Goal: Information Seeking & Learning: Learn about a topic

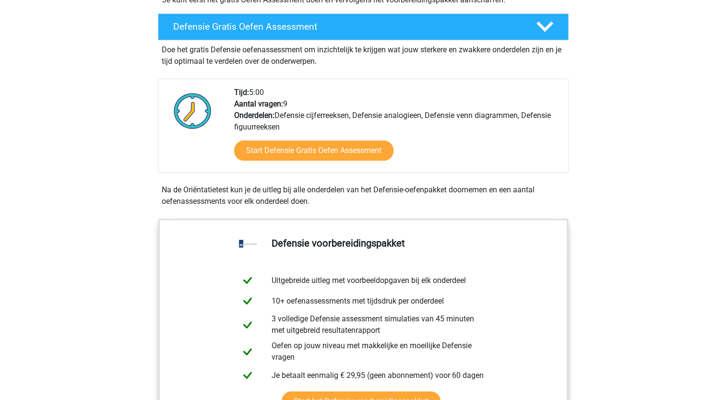
scroll to position [288, 0]
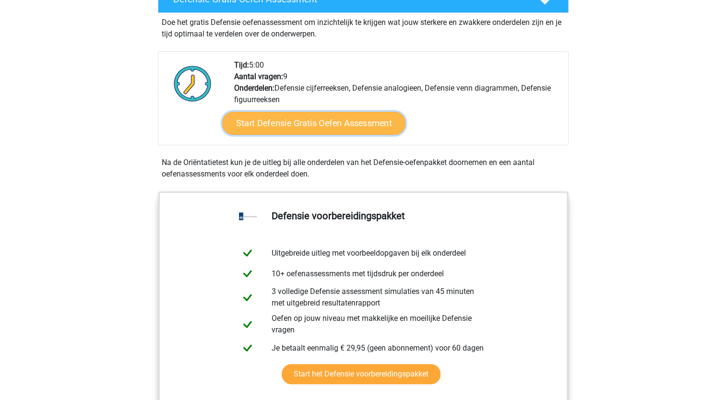
click at [263, 126] on link "Start Defensie Gratis Oefen Assessment" at bounding box center [313, 123] width 183 height 23
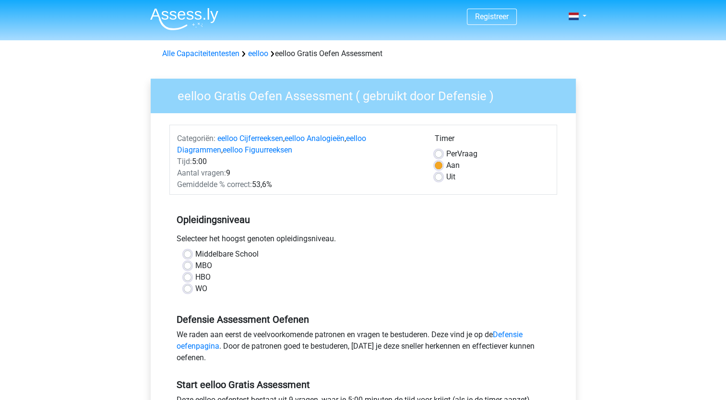
click at [192, 257] on div "Middelbare School" at bounding box center [363, 255] width 359 height 12
click at [195, 256] on label "Middelbare School" at bounding box center [226, 255] width 63 height 12
click at [188, 256] on input "Middelbare School" at bounding box center [188, 254] width 8 height 10
radio input "true"
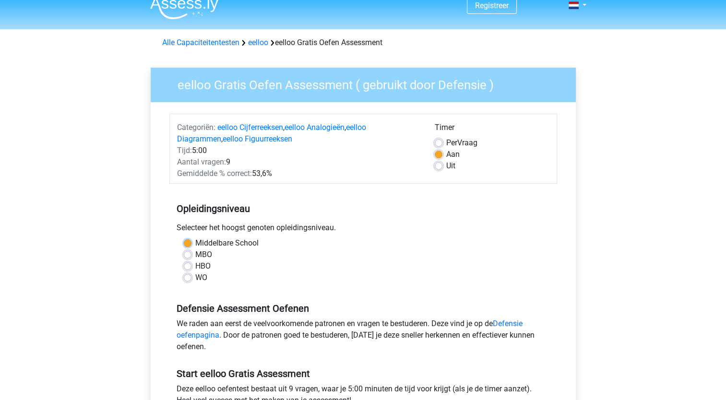
scroll to position [96, 0]
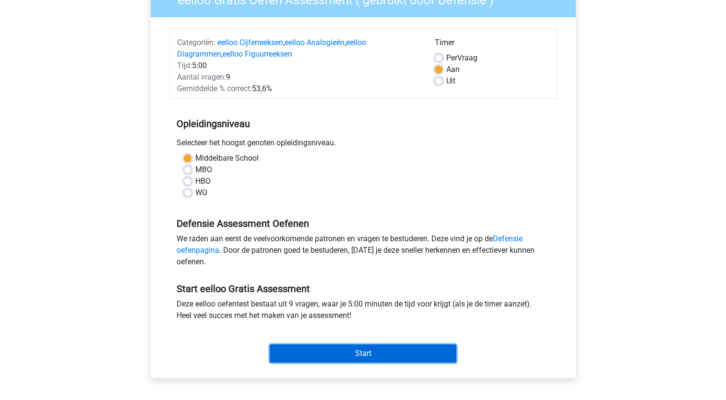
click at [342, 358] on input "Start" at bounding box center [363, 354] width 187 height 18
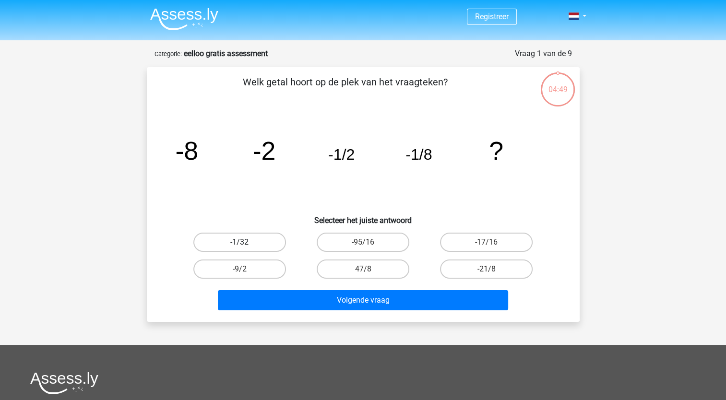
click at [271, 241] on label "-1/32" at bounding box center [239, 242] width 93 height 19
click at [246, 242] on input "-1/32" at bounding box center [243, 245] width 6 height 6
radio input "true"
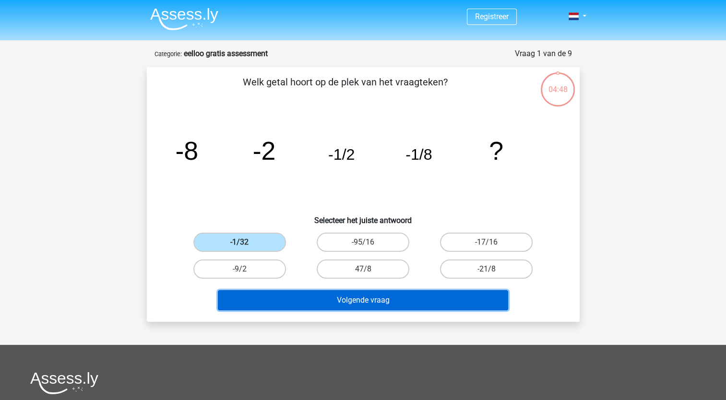
click at [346, 300] on button "Volgende vraag" at bounding box center [363, 300] width 290 height 20
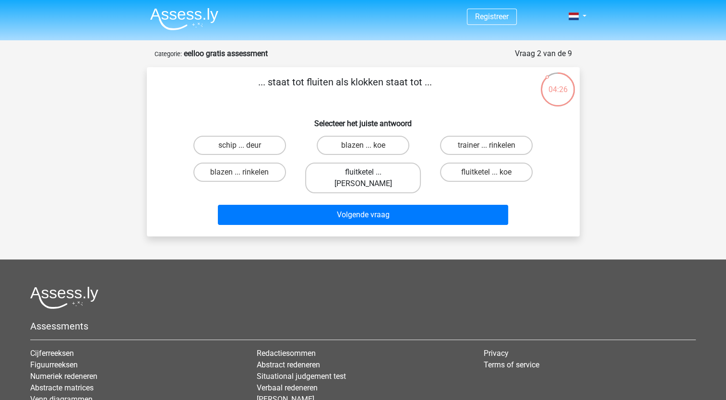
click at [380, 175] on label "fluitketel ... luiden" at bounding box center [363, 178] width 116 height 31
click at [369, 175] on input "fluitketel ... luiden" at bounding box center [366, 175] width 6 height 6
radio input "true"
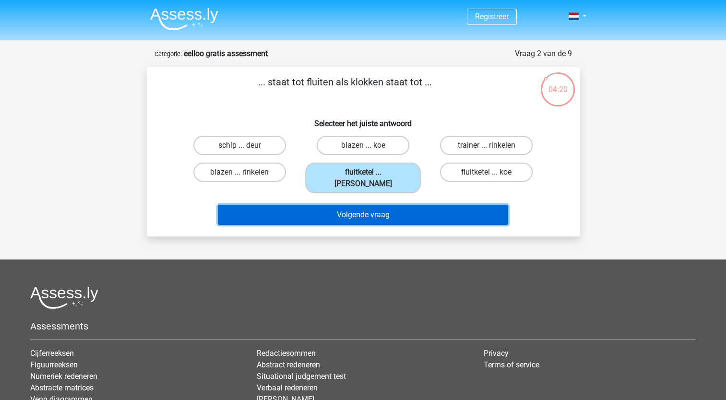
click at [376, 208] on button "Volgende vraag" at bounding box center [363, 215] width 290 height 20
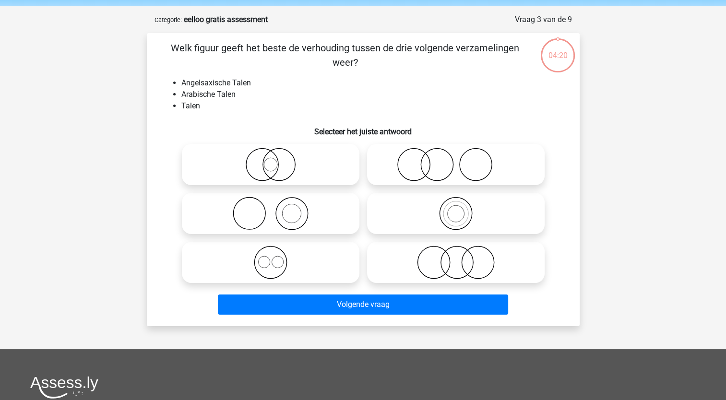
scroll to position [48, 0]
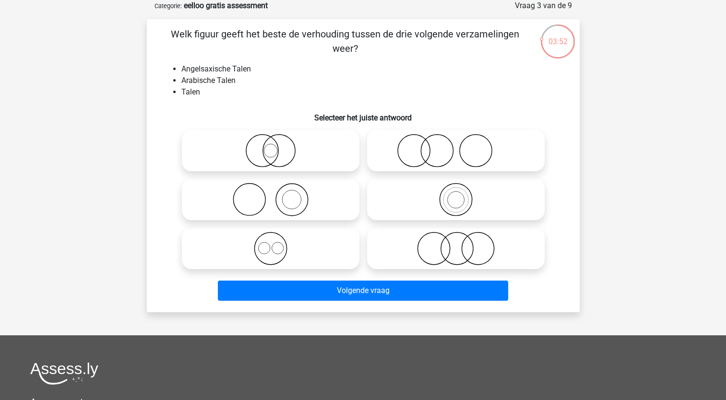
click at [312, 256] on icon at bounding box center [271, 249] width 170 height 34
click at [277, 244] on input "radio" at bounding box center [274, 241] width 6 height 6
radio input "true"
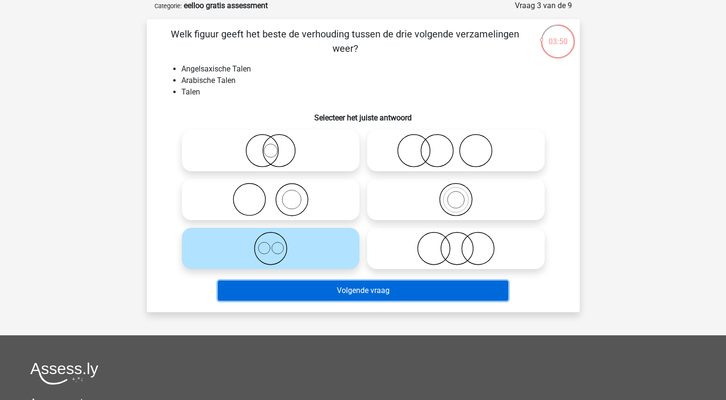
click at [313, 291] on button "Volgende vraag" at bounding box center [363, 291] width 290 height 20
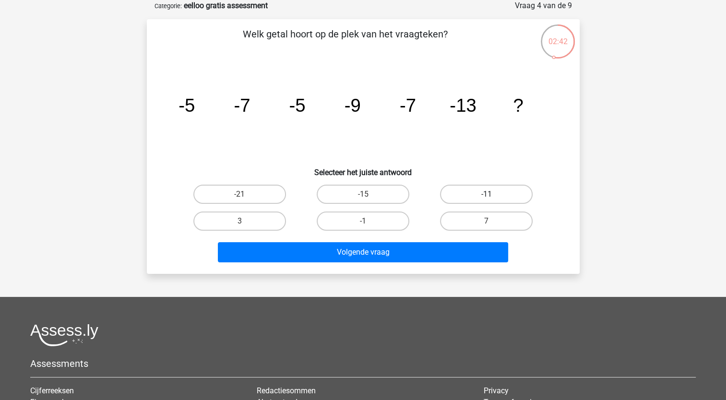
click at [461, 195] on label "-11" at bounding box center [486, 194] width 93 height 19
click at [487, 195] on input "-11" at bounding box center [490, 197] width 6 height 6
radio input "true"
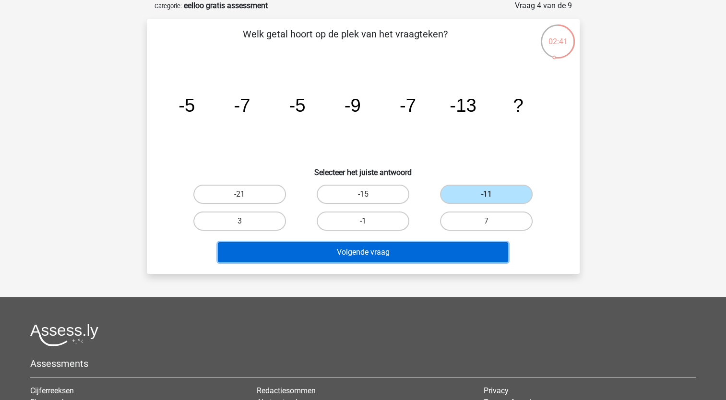
click at [402, 247] on button "Volgende vraag" at bounding box center [363, 252] width 290 height 20
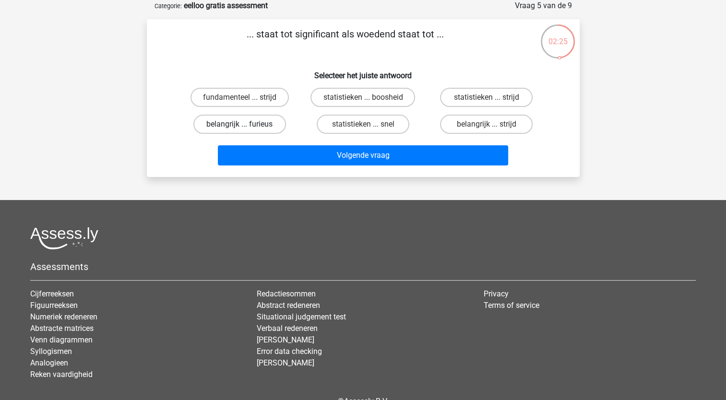
click at [246, 121] on label "belangrijk ... furieus" at bounding box center [239, 124] width 93 height 19
click at [246, 124] on input "belangrijk ... furieus" at bounding box center [243, 127] width 6 height 6
radio input "true"
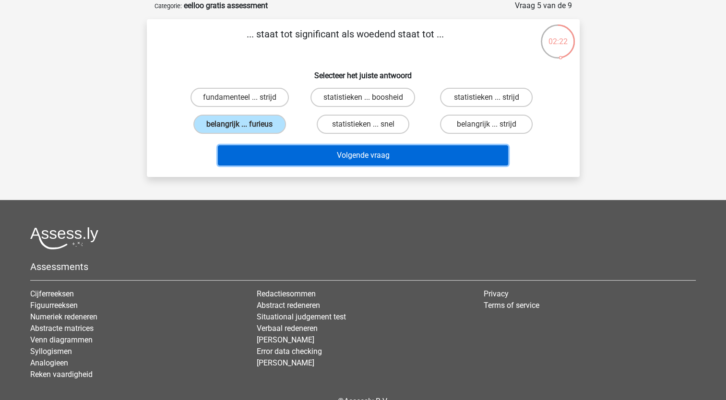
click at [288, 154] on button "Volgende vraag" at bounding box center [363, 155] width 290 height 20
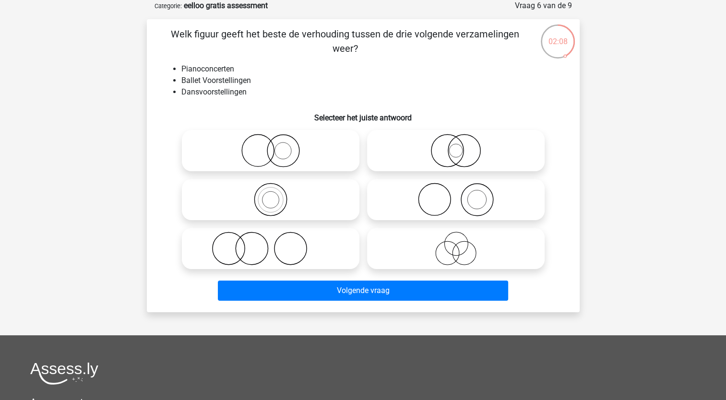
click at [439, 191] on icon at bounding box center [456, 200] width 170 height 34
click at [456, 191] on input "radio" at bounding box center [459, 192] width 6 height 6
radio input "true"
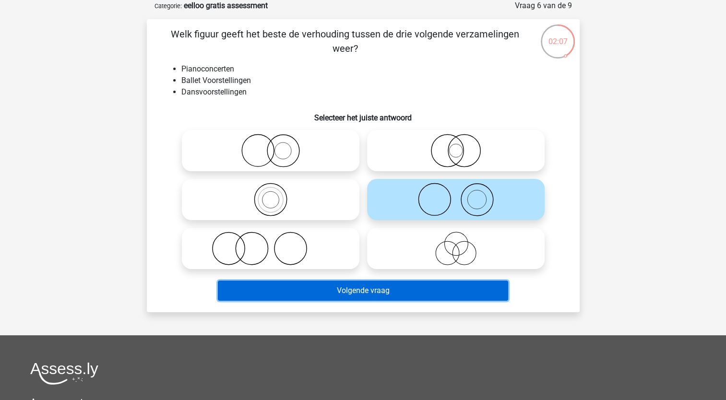
click at [413, 294] on button "Volgende vraag" at bounding box center [363, 291] width 290 height 20
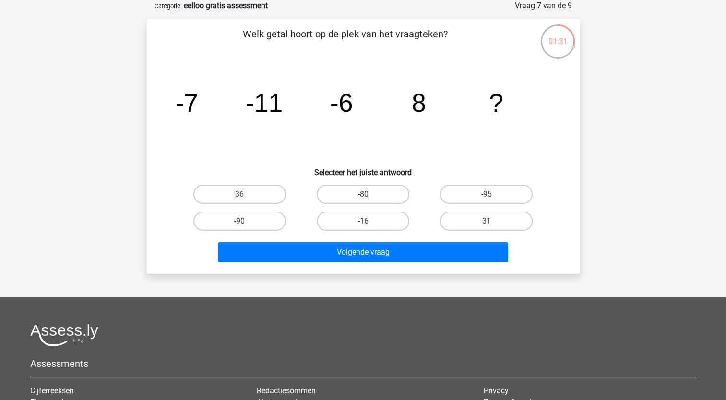
click at [359, 222] on label "-16" at bounding box center [363, 221] width 93 height 19
click at [363, 222] on input "-16" at bounding box center [366, 224] width 6 height 6
radio input "true"
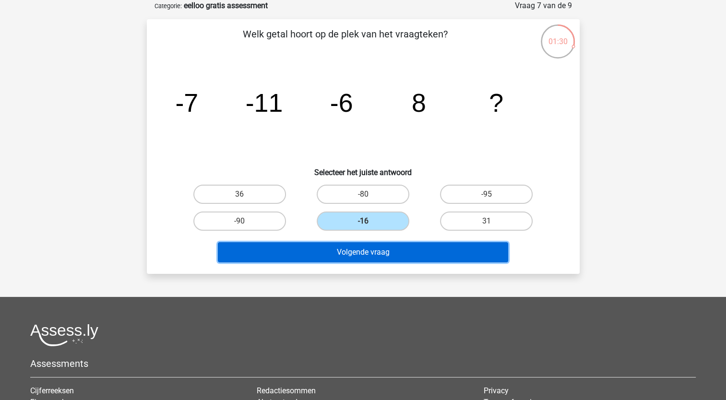
click at [357, 243] on button "Volgende vraag" at bounding box center [363, 252] width 290 height 20
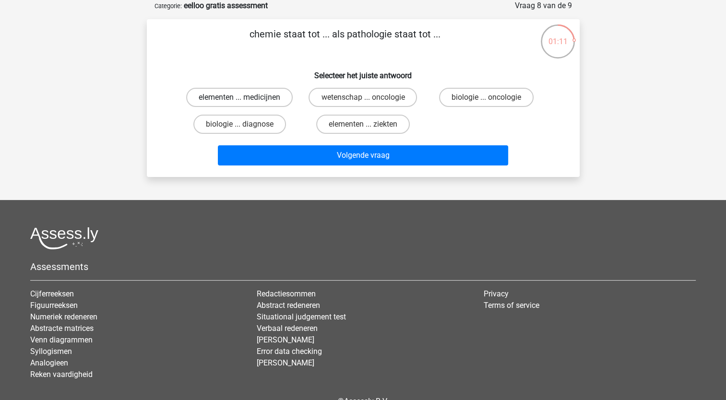
click at [231, 94] on label "elementen ... medicijnen" at bounding box center [239, 97] width 107 height 19
click at [240, 97] on input "elementen ... medicijnen" at bounding box center [243, 100] width 6 height 6
radio input "true"
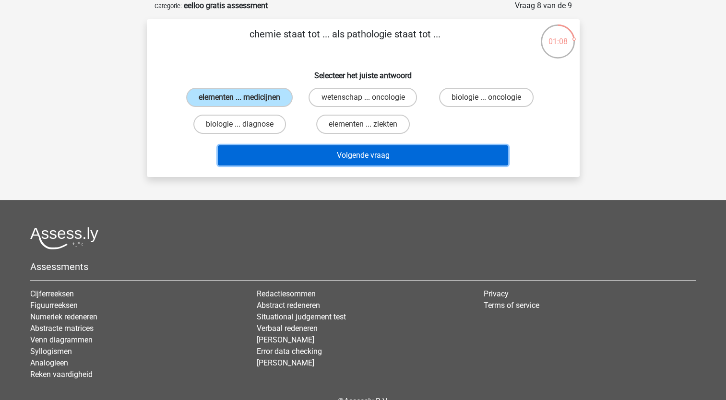
click at [283, 151] on button "Volgende vraag" at bounding box center [363, 155] width 290 height 20
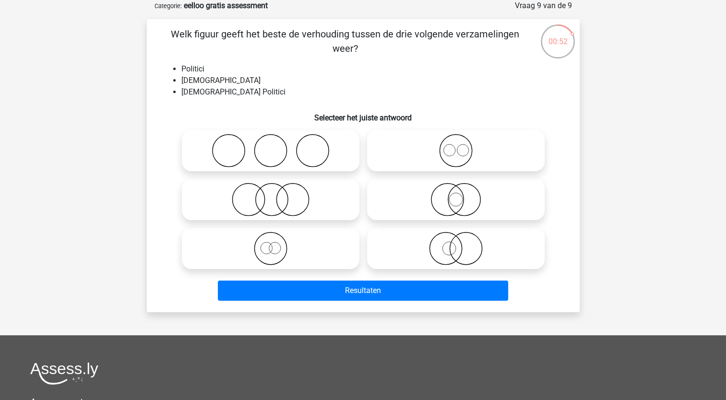
click at [500, 249] on icon at bounding box center [456, 249] width 170 height 34
click at [462, 244] on input "radio" at bounding box center [459, 241] width 6 height 6
radio input "true"
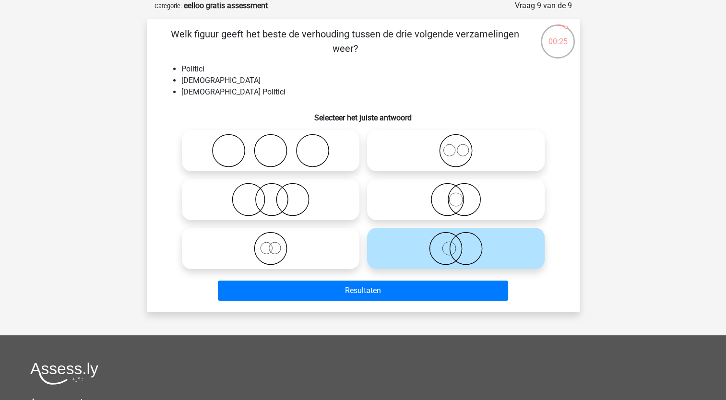
click at [288, 245] on icon at bounding box center [271, 249] width 170 height 34
click at [277, 244] on input "radio" at bounding box center [274, 241] width 6 height 6
radio input "true"
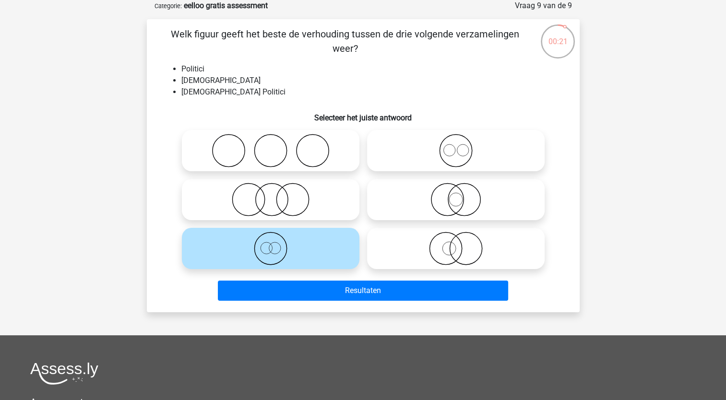
click at [413, 246] on icon at bounding box center [456, 249] width 170 height 34
click at [456, 244] on input "radio" at bounding box center [459, 241] width 6 height 6
radio input "true"
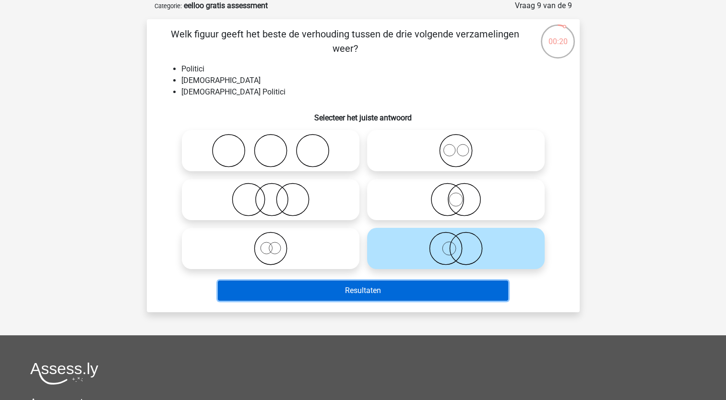
click at [368, 283] on button "Resultaten" at bounding box center [363, 291] width 290 height 20
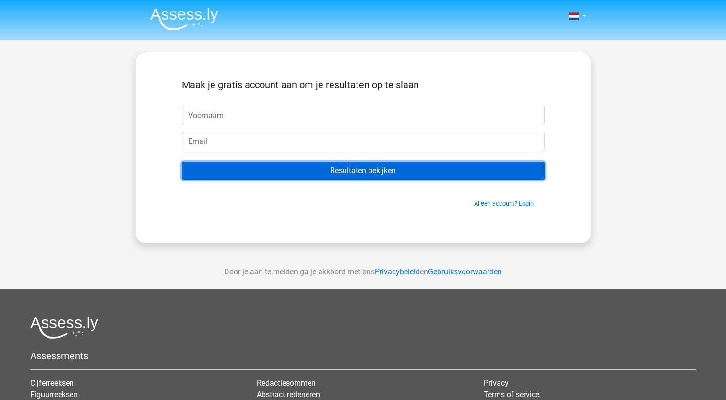
click at [429, 176] on input "Resultaten bekijken" at bounding box center [363, 171] width 363 height 18
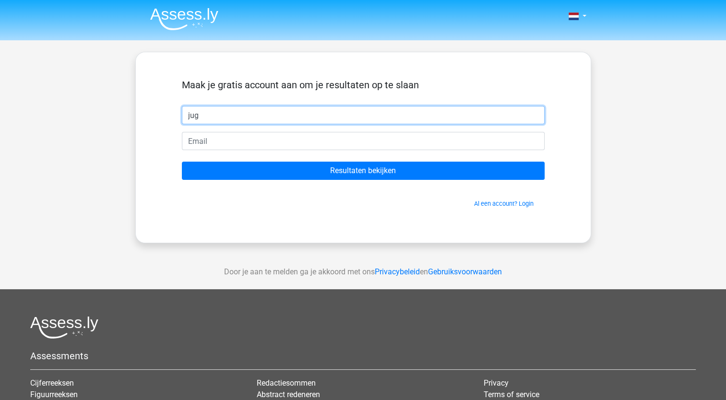
type input "jug"
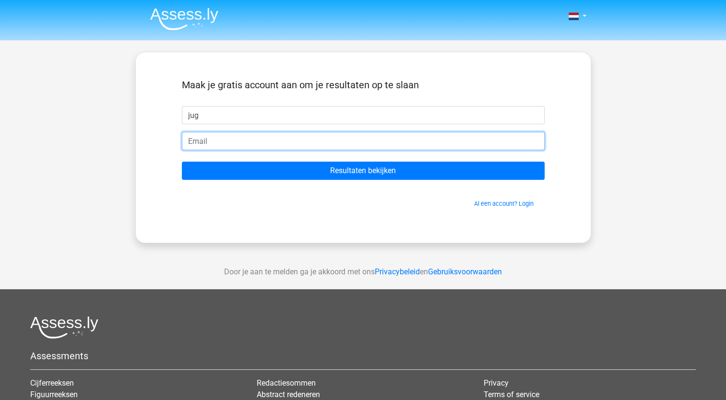
click at [238, 144] on input "email" at bounding box center [363, 141] width 363 height 18
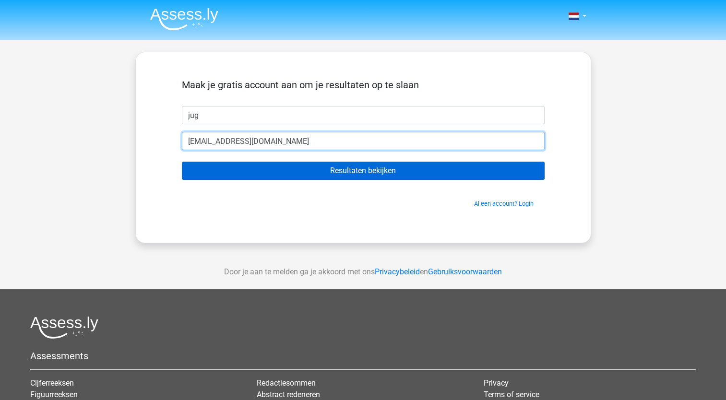
type input "howtsck@gmail.com"
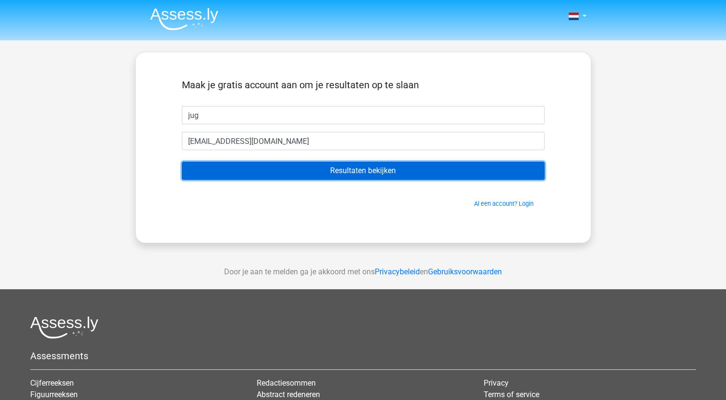
click at [389, 170] on input "Resultaten bekijken" at bounding box center [363, 171] width 363 height 18
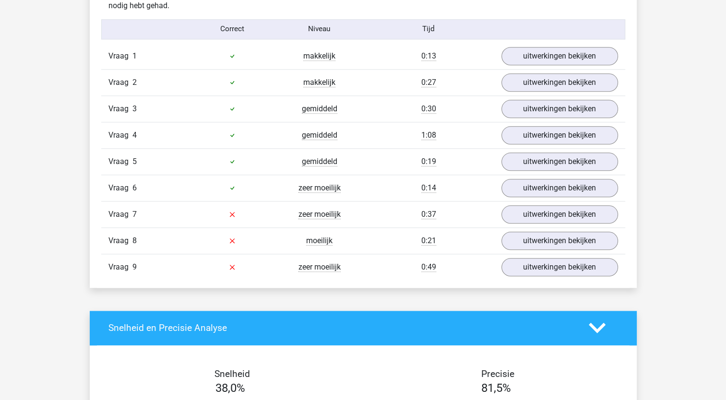
scroll to position [1056, 0]
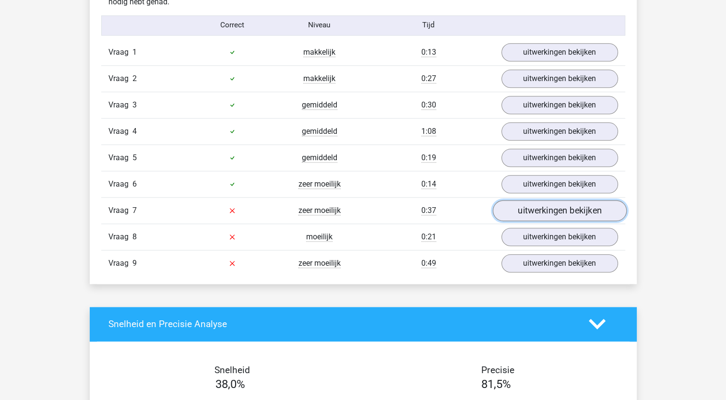
click at [522, 208] on link "uitwerkingen bekijken" at bounding box center [560, 210] width 134 height 21
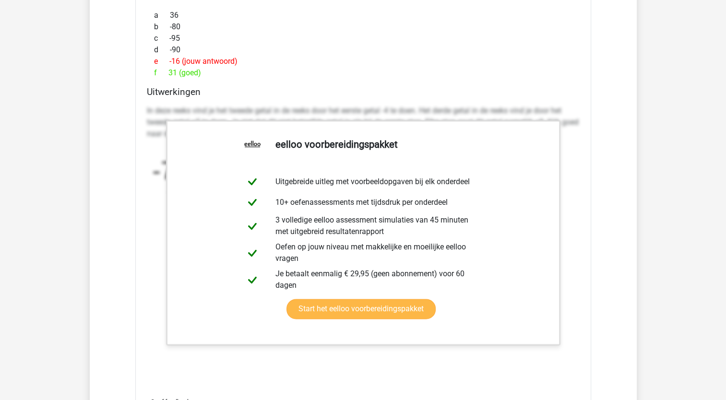
scroll to position [1632, 0]
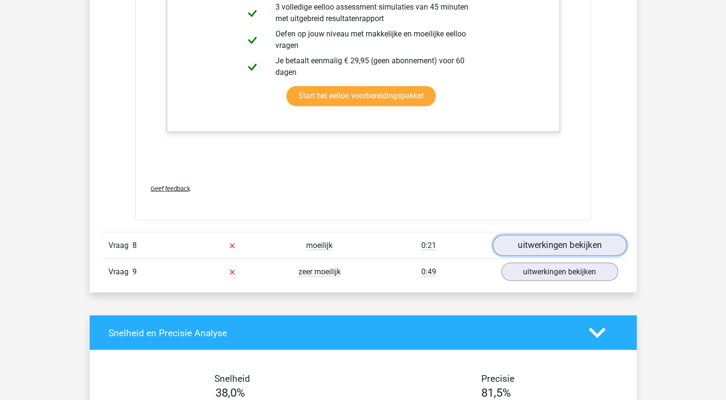
click at [535, 239] on link "uitwerkingen bekijken" at bounding box center [560, 245] width 134 height 21
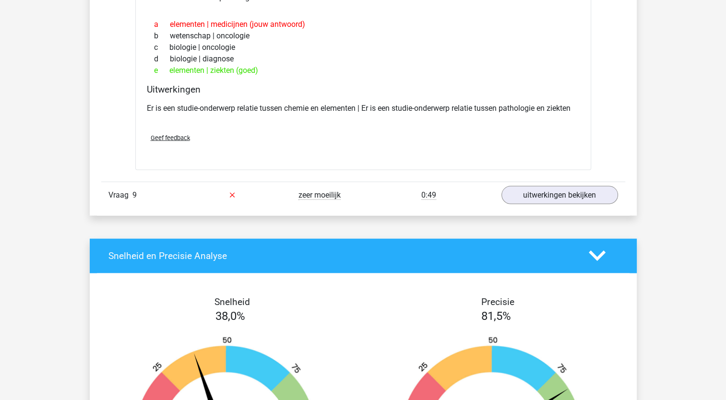
scroll to position [1968, 0]
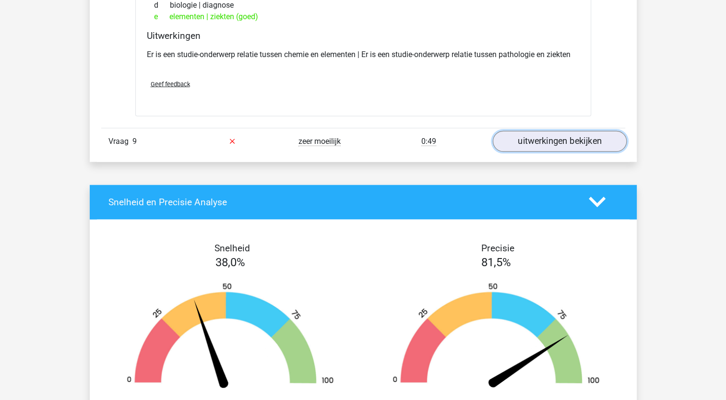
click at [524, 136] on link "uitwerkingen bekijken" at bounding box center [560, 141] width 134 height 21
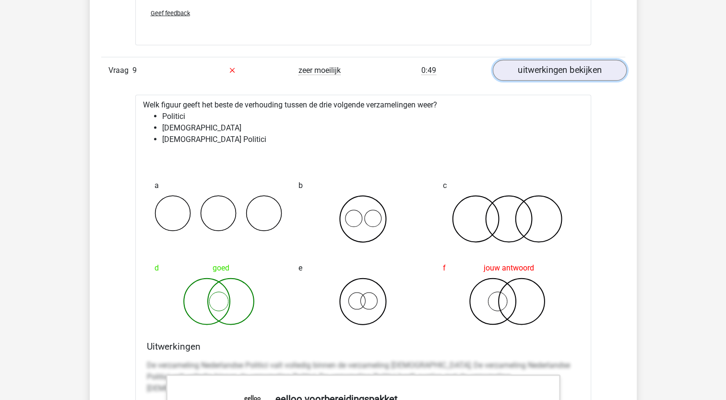
scroll to position [2064, 0]
